Goal: Transaction & Acquisition: Book appointment/travel/reservation

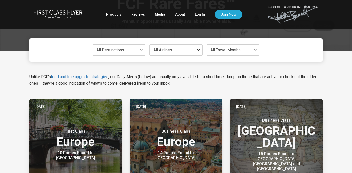
scroll to position [30, 0]
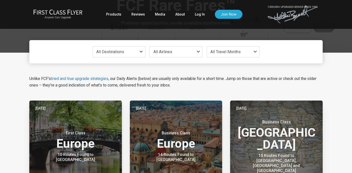
click at [214, 51] on span "All Travel Months" at bounding box center [225, 51] width 30 height 5
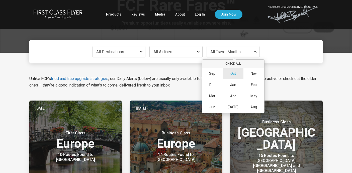
click at [234, 71] on span "Oct" at bounding box center [233, 73] width 6 height 4
click at [123, 71] on div "Unlike FCF’s tried and true upgrade strategies , our Daily Alerts (below) are u…" at bounding box center [176, 75] width 301 height 25
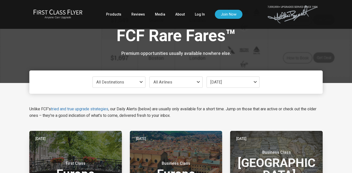
scroll to position [0, 0]
click at [127, 83] on span "All Destinations" at bounding box center [119, 82] width 53 height 11
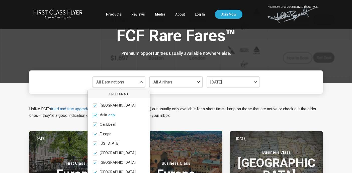
click at [96, 114] on span at bounding box center [95, 115] width 4 height 4
click at [0, 0] on input "Asia only" at bounding box center [0, 0] width 0 height 0
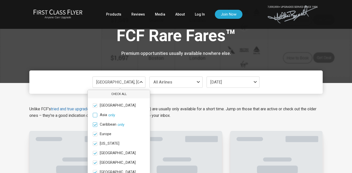
click at [96, 124] on span at bounding box center [95, 124] width 4 height 4
click at [0, 0] on input "Caribbean only" at bounding box center [0, 0] width 0 height 0
click at [98, 143] on label "Hawaii only" at bounding box center [119, 143] width 62 height 5
click at [0, 0] on input "Hawaii only" at bounding box center [0, 0] width 0 height 0
click at [96, 156] on ul "Africa only Asia only Caribbean only Europe only Hawaii only India only Mexico …" at bounding box center [119, 153] width 62 height 110
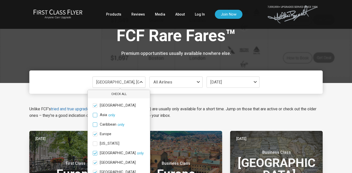
click at [95, 153] on span at bounding box center [95, 153] width 4 height 4
click at [0, 0] on input "India only" at bounding box center [0, 0] width 0 height 0
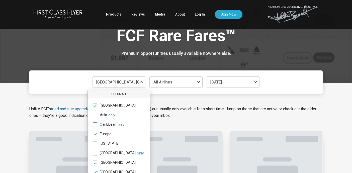
click at [95, 158] on ul "Africa only Asia only Caribbean only Europe only Hawaii only India only Mexico …" at bounding box center [119, 153] width 62 height 110
click at [95, 162] on span at bounding box center [95, 163] width 4 height 4
click at [0, 0] on input "Mexico only" at bounding box center [0, 0] width 0 height 0
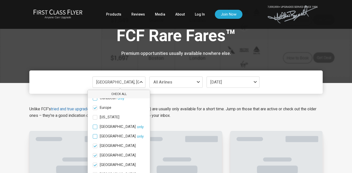
scroll to position [27, 0]
click at [94, 147] on span at bounding box center [95, 145] width 4 height 4
click at [0, 0] on input "Middle East only" at bounding box center [0, 0] width 0 height 0
click at [94, 156] on span at bounding box center [95, 155] width 4 height 4
click at [0, 0] on input "North America only" at bounding box center [0, 0] width 0 height 0
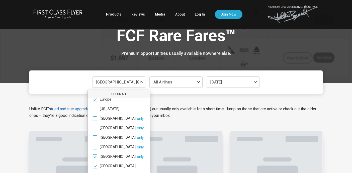
scroll to position [35, 0]
click at [94, 156] on span at bounding box center [95, 157] width 4 height 4
click at [0, 0] on input "South America only" at bounding box center [0, 0] width 0 height 0
click at [95, 166] on span at bounding box center [95, 166] width 4 height 4
click at [0, 0] on input "South Pacific only" at bounding box center [0, 0] width 0 height 0
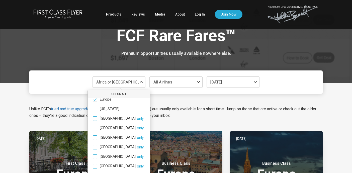
click at [162, 66] on div "FCF Rare Fares™ Premium opportunities usually available nowhere else." at bounding box center [175, 41] width 293 height 83
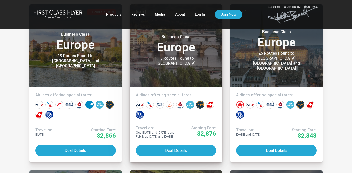
scroll to position [288, 0]
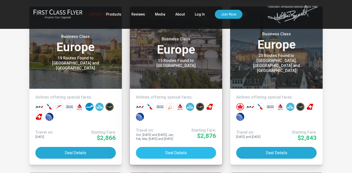
click at [154, 149] on button "Deal Details" at bounding box center [176, 153] width 80 height 12
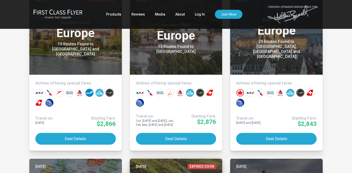
scroll to position [303, 0]
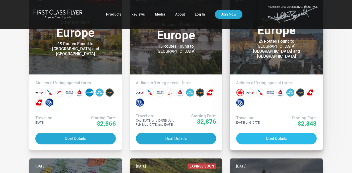
click at [245, 137] on button "Deal Details" at bounding box center [276, 138] width 80 height 12
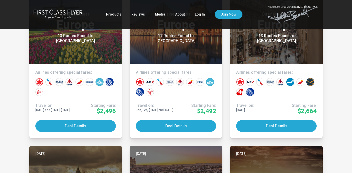
scroll to position [800, 0]
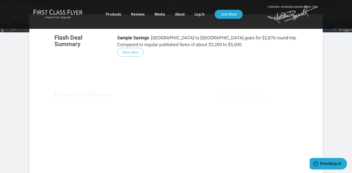
scroll to position [72, 0]
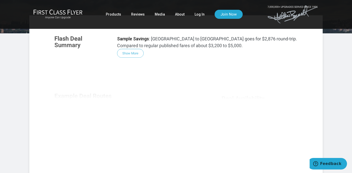
click at [126, 52] on div "Flash Deal Summary Sample Savings : Chicago to Prague goes for $2,876 round-tri…" at bounding box center [175, 98] width 253 height 136
click at [131, 53] on div "Flash Deal Summary Sample Savings : Chicago to Prague goes for $2,876 round-tri…" at bounding box center [175, 98] width 253 height 136
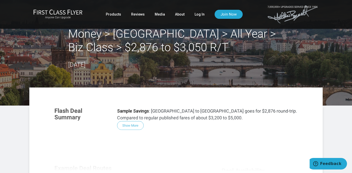
scroll to position [0, 0]
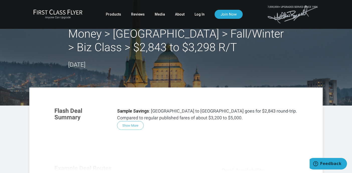
click at [132, 127] on div "Flash Deal Summary Sample Savings : [GEOGRAPHIC_DATA] to [GEOGRAPHIC_DATA] goes…" at bounding box center [175, 170] width 253 height 136
